Goal: Find contact information: Find contact information

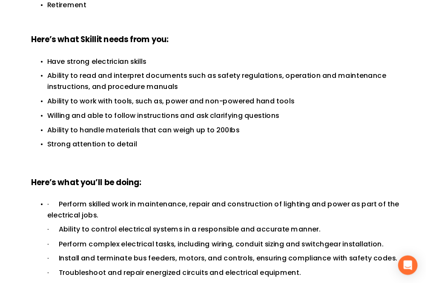
scroll to position [339, 0]
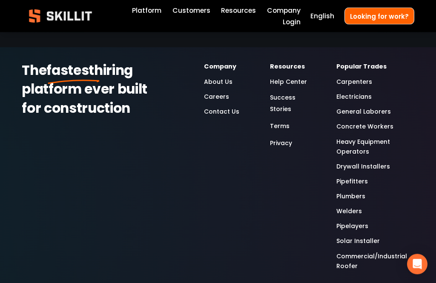
scroll to position [2668, 0]
click at [228, 117] on link "Contact Us" at bounding box center [221, 112] width 35 height 10
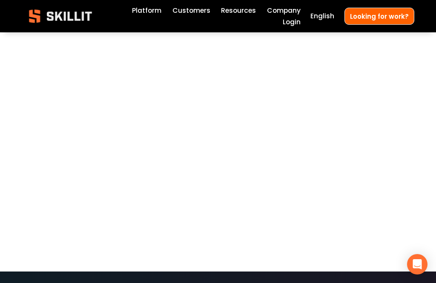
scroll to position [514, 0]
